Goal: Information Seeking & Learning: Find contact information

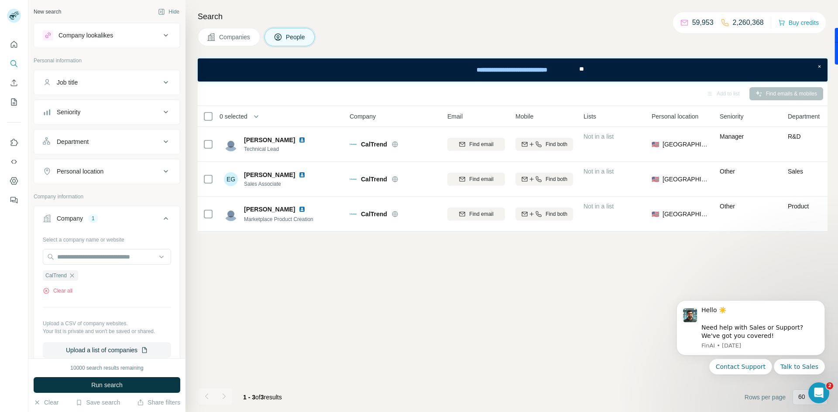
click at [236, 42] on button "Companies" at bounding box center [229, 37] width 62 height 18
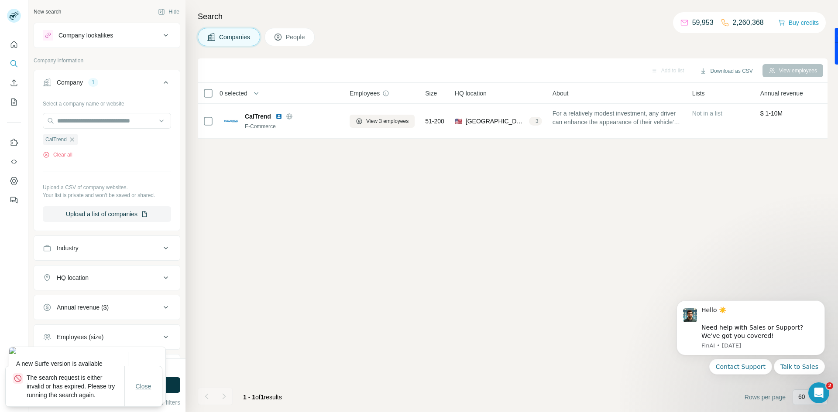
click at [73, 139] on icon "button" at bounding box center [72, 139] width 7 height 7
click at [72, 140] on div "Select a company name or website CalTrend Clear all Upload a CSV of company web…" at bounding box center [107, 159] width 128 height 126
click at [136, 381] on button "Close" at bounding box center [144, 387] width 28 height 16
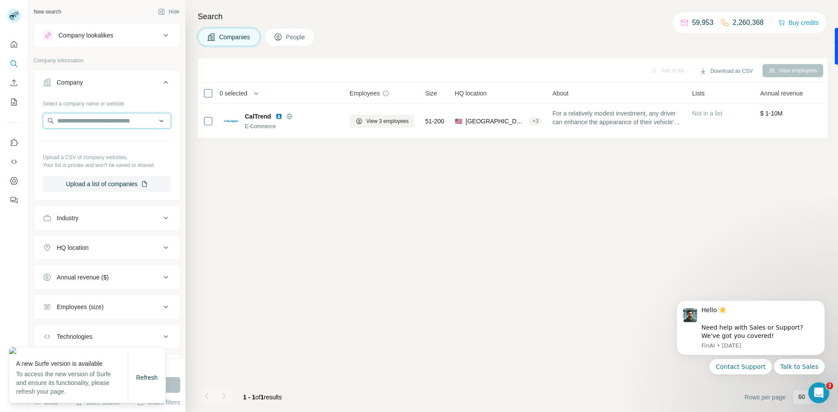
click at [72, 118] on input "text" at bounding box center [107, 121] width 128 height 16
paste input "**********"
type input "**********"
click at [110, 141] on p "Chemitope Glycopeptide" at bounding box center [101, 140] width 67 height 9
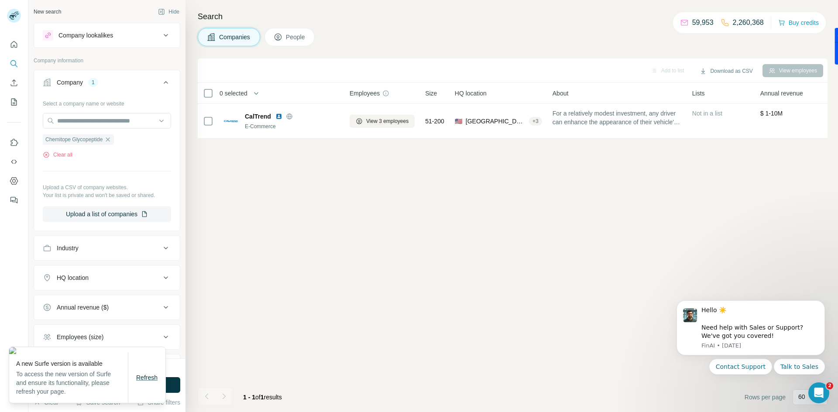
click at [142, 379] on span "Refresh" at bounding box center [146, 378] width 21 height 7
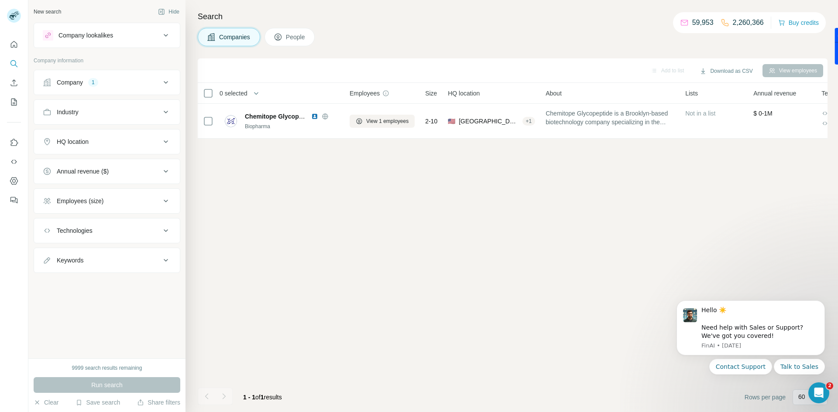
click at [278, 38] on icon at bounding box center [278, 37] width 9 height 9
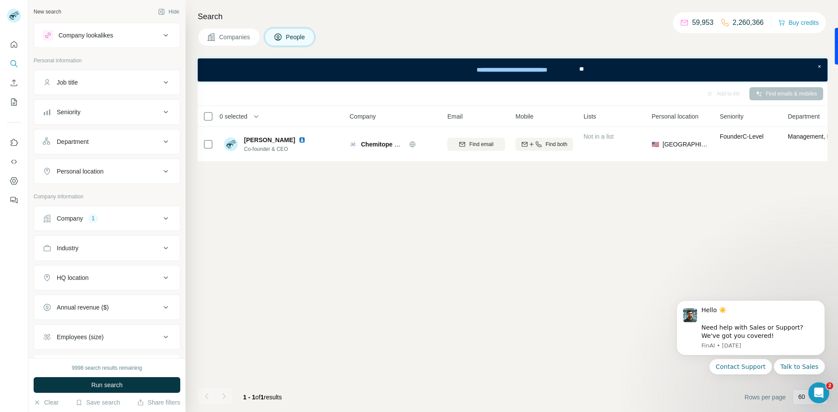
click at [215, 34] on icon at bounding box center [211, 37] width 9 height 9
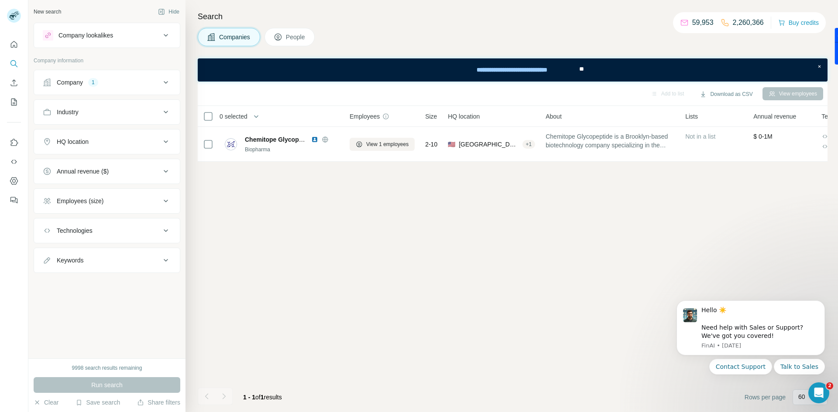
click at [196, 140] on div "Search Companies People Add to list Download as CSV View employees 0 selected C…" at bounding box center [512, 206] width 653 height 412
click at [164, 85] on icon at bounding box center [166, 82] width 10 height 10
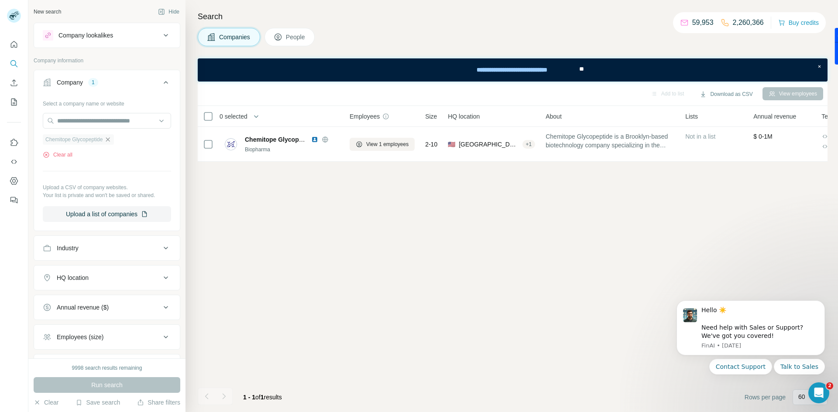
click at [110, 138] on icon "button" at bounding box center [108, 139] width 4 height 4
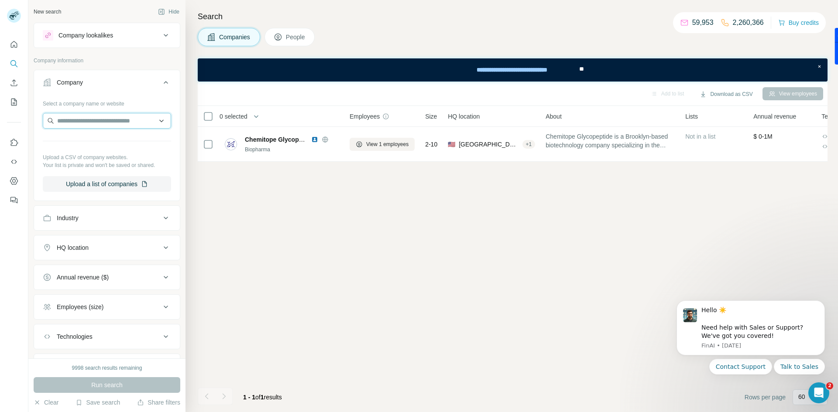
drag, startPoint x: 116, startPoint y: 117, endPoint x: 128, endPoint y: 126, distance: 14.9
click at [117, 117] on input "text" at bounding box center [107, 121] width 128 height 16
click at [132, 122] on input "*" at bounding box center [107, 121] width 128 height 16
paste input "**********"
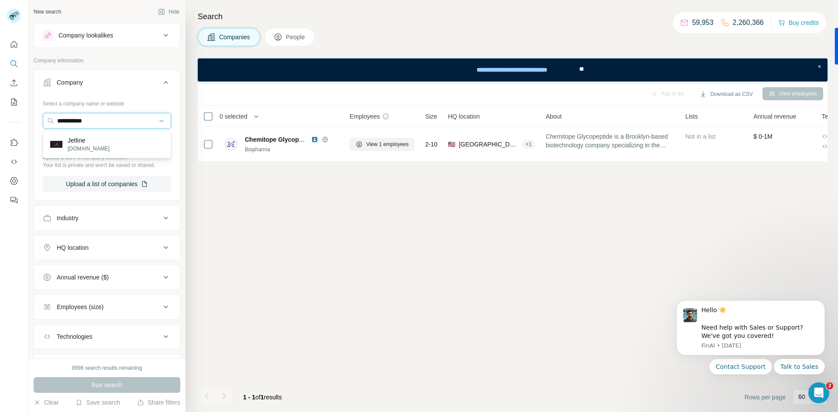
type input "**********"
click at [109, 141] on div "Jetline jetline.app" at bounding box center [107, 145] width 124 height 24
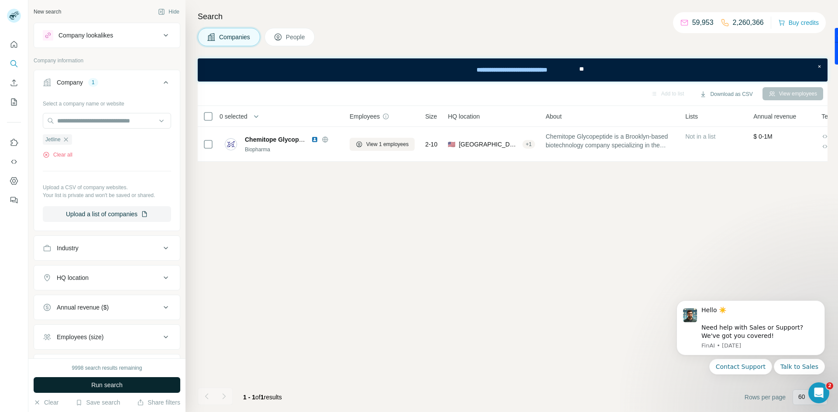
click at [106, 382] on span "Run search" at bounding box center [106, 385] width 31 height 9
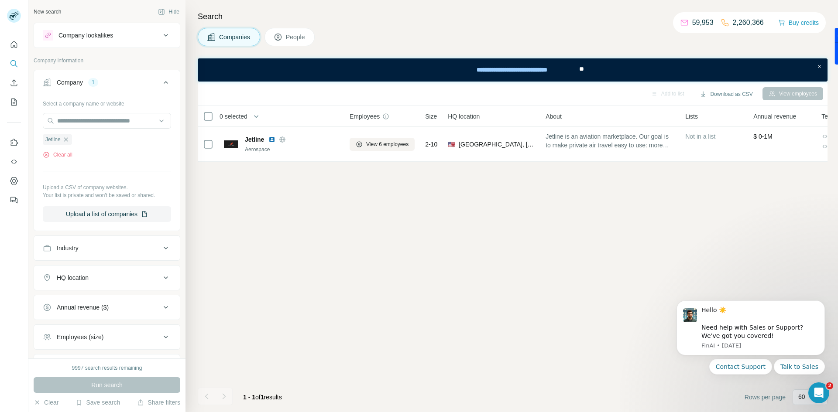
click at [290, 33] on span "People" at bounding box center [296, 37] width 20 height 9
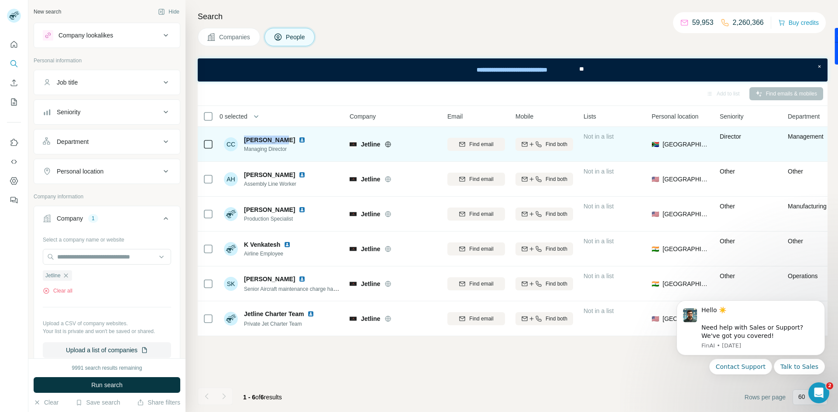
drag, startPoint x: 245, startPoint y: 138, endPoint x: 277, endPoint y: 136, distance: 31.9
click at [277, 136] on div "Carol Clark" at bounding box center [276, 140] width 65 height 9
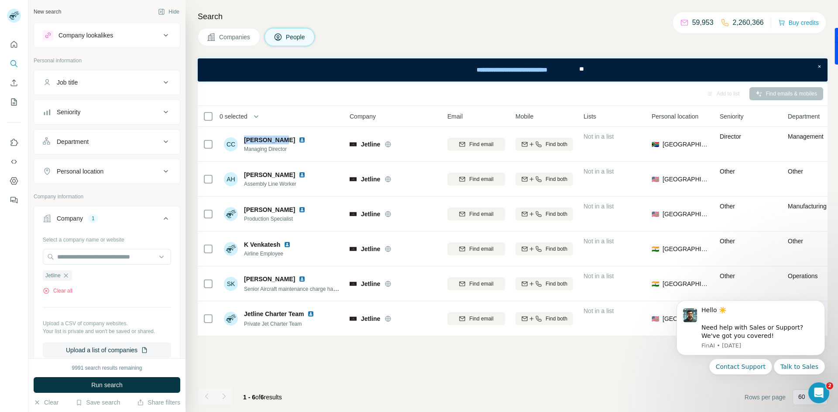
copy span "Carol Clark"
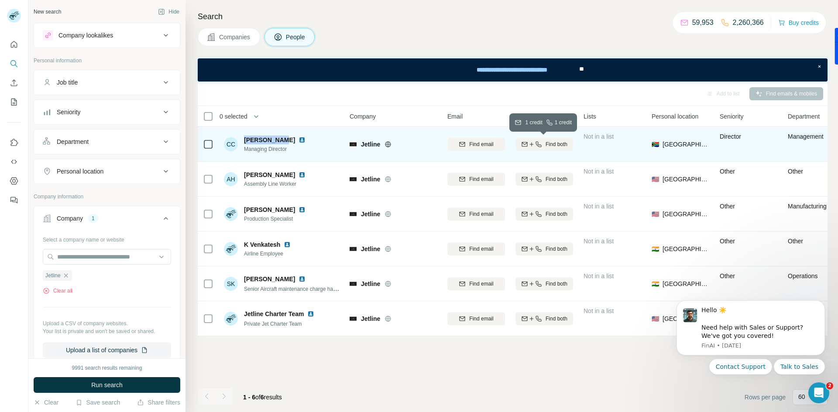
click at [532, 146] on icon "button" at bounding box center [531, 144] width 7 height 7
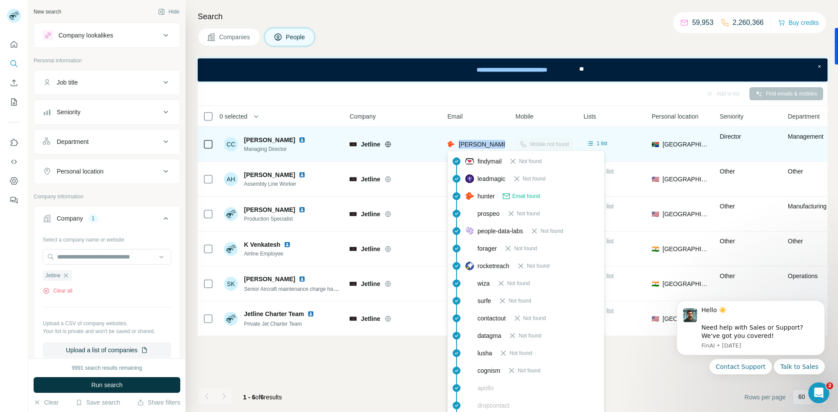
drag, startPoint x: 509, startPoint y: 145, endPoint x: 459, endPoint y: 148, distance: 49.8
click at [459, 148] on td "carol@jetline.app" at bounding box center [476, 144] width 68 height 35
copy span "carol@jetline.app"
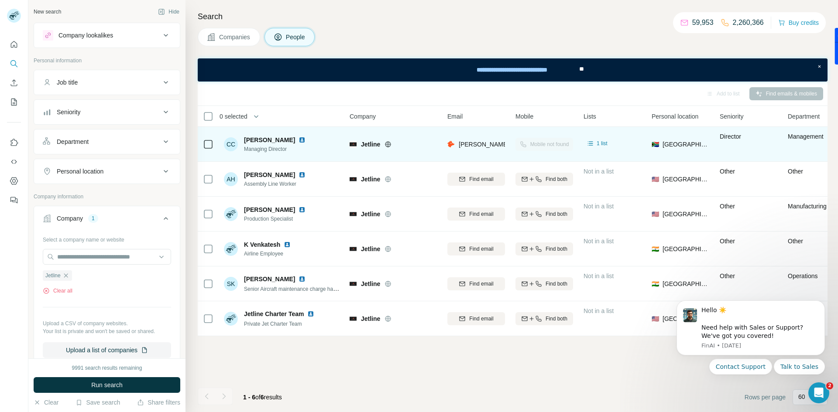
click at [299, 141] on img at bounding box center [302, 140] width 7 height 7
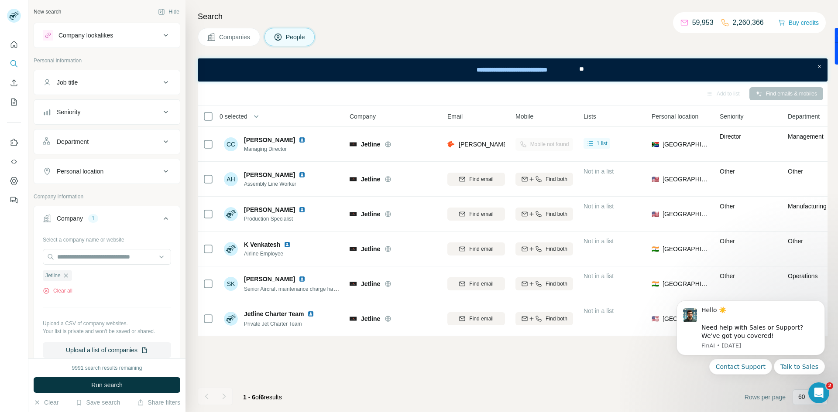
click at [230, 42] on button "Companies" at bounding box center [229, 37] width 62 height 18
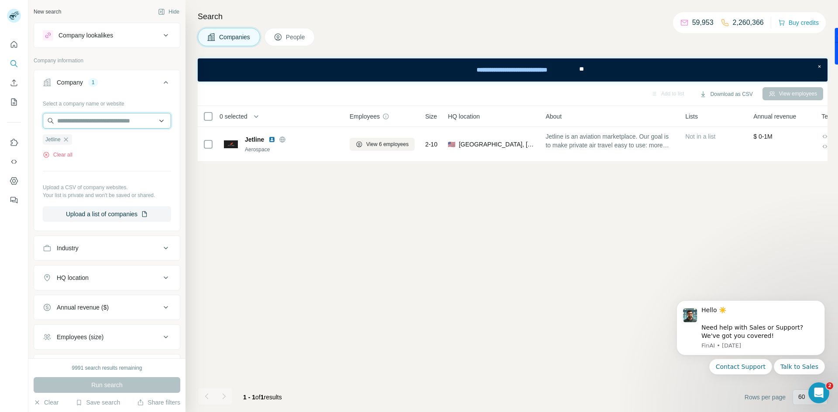
click at [82, 123] on input "text" at bounding box center [107, 121] width 128 height 16
paste input "**********"
type input "**********"
click at [123, 165] on div "Select a company name or website Jetline Clear all Upload a CSV of company webs…" at bounding box center [107, 159] width 128 height 126
click at [66, 138] on icon "button" at bounding box center [66, 139] width 4 height 4
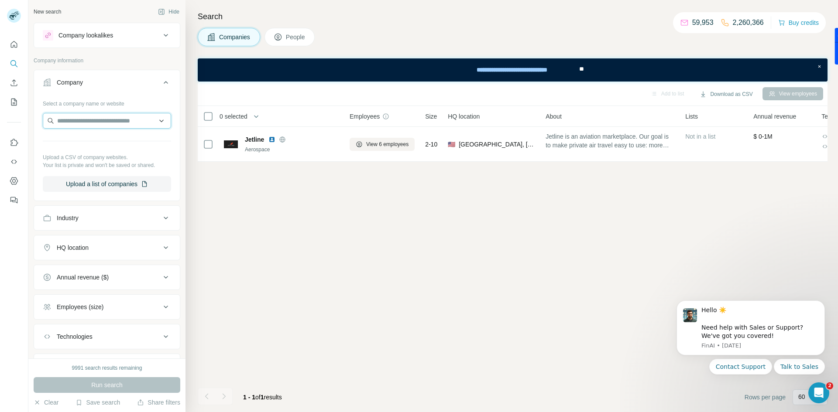
click at [105, 119] on input "text" at bounding box center [107, 121] width 128 height 16
paste input "**********"
type input "**********"
click at [107, 137] on div "mag-krak.pl mag-krak.pl" at bounding box center [107, 145] width 124 height 24
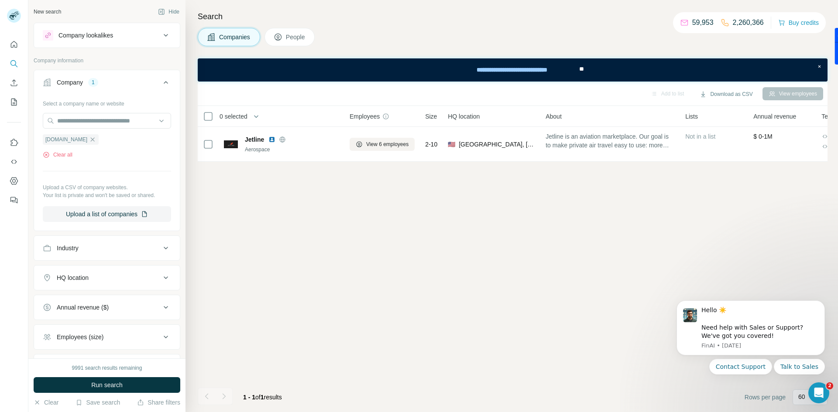
click at [109, 378] on button "Run search" at bounding box center [107, 386] width 147 height 16
